Goal: Contribute content: Add original content to the website for others to see

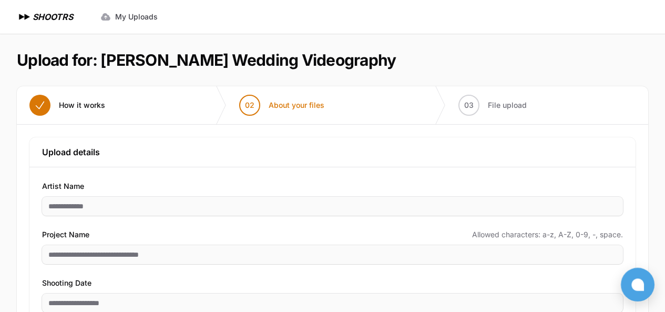
scroll to position [122, 0]
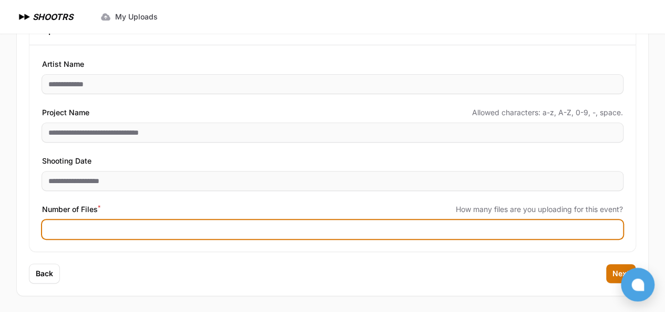
click at [144, 227] on input "Number of Files *" at bounding box center [332, 229] width 580 height 19
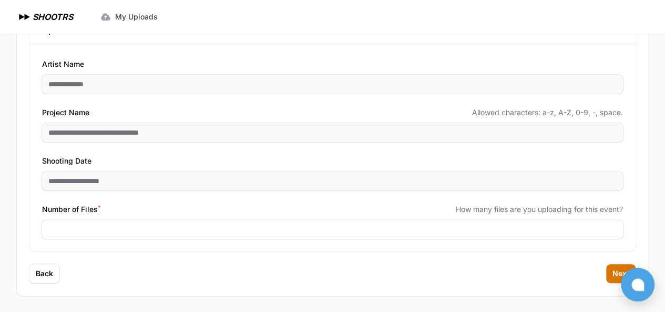
click at [426, 286] on div "Back Next" at bounding box center [332, 280] width 631 height 32
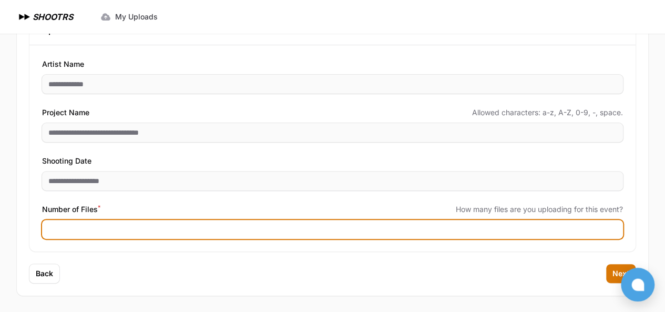
click at [86, 233] on input "Number of Files *" at bounding box center [332, 229] width 580 height 19
type input "***"
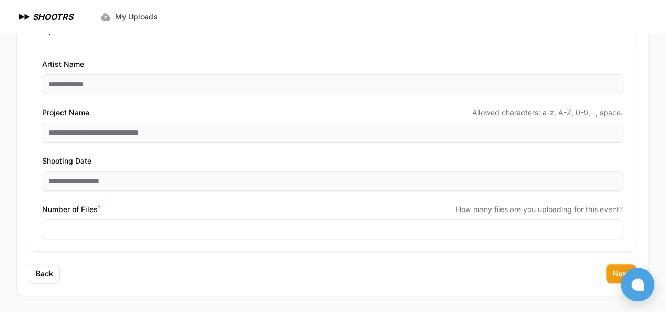
click at [610, 274] on button "Next" at bounding box center [620, 273] width 29 height 19
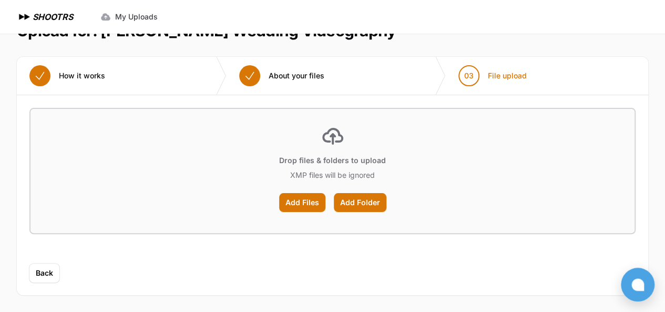
scroll to position [29, 0]
click at [356, 203] on label "Add Folder" at bounding box center [360, 202] width 53 height 19
click at [0, 0] on input "Add Folder" at bounding box center [0, 0] width 0 height 0
